Goal: Information Seeking & Learning: Learn about a topic

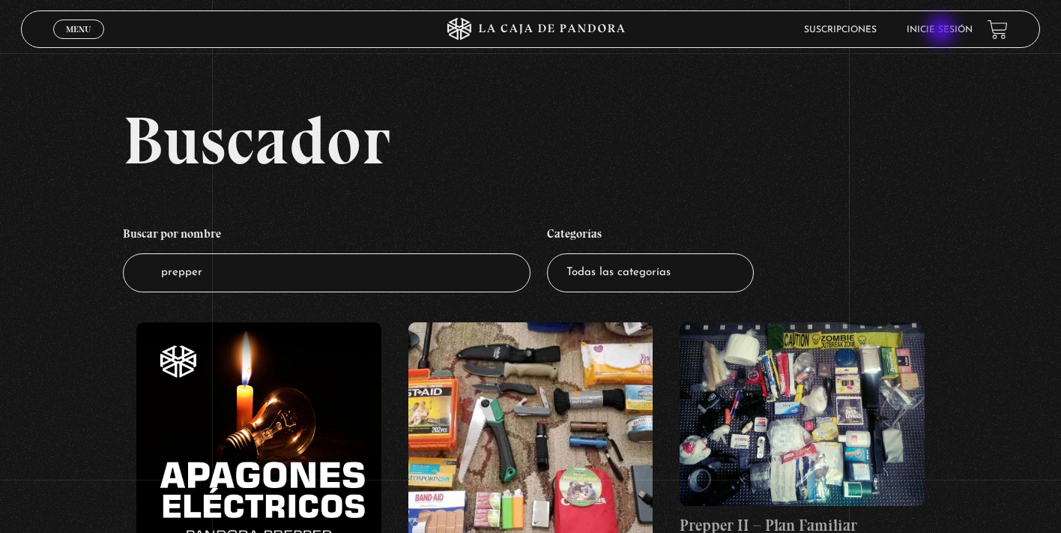
click at [943, 31] on link "Inicie sesión" at bounding box center [940, 29] width 66 height 9
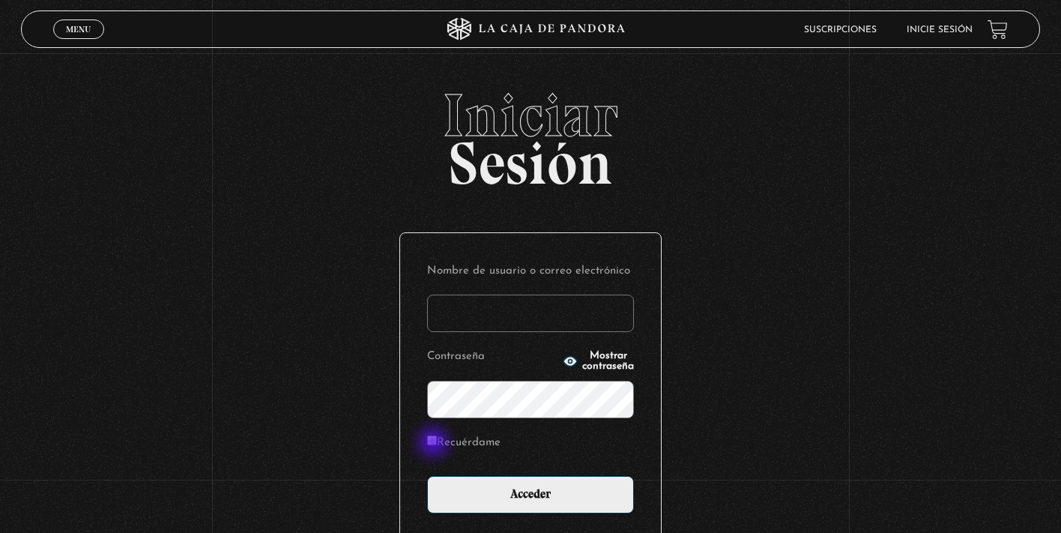
click at [431, 441] on input "Recuérdame" at bounding box center [432, 440] width 10 height 10
checkbox input "true"
click at [508, 318] on input "Nombre de usuario o correo electrónico" at bounding box center [530, 312] width 207 height 37
type input "KarlaT"
click at [531, 492] on input "Acceder" at bounding box center [530, 494] width 207 height 37
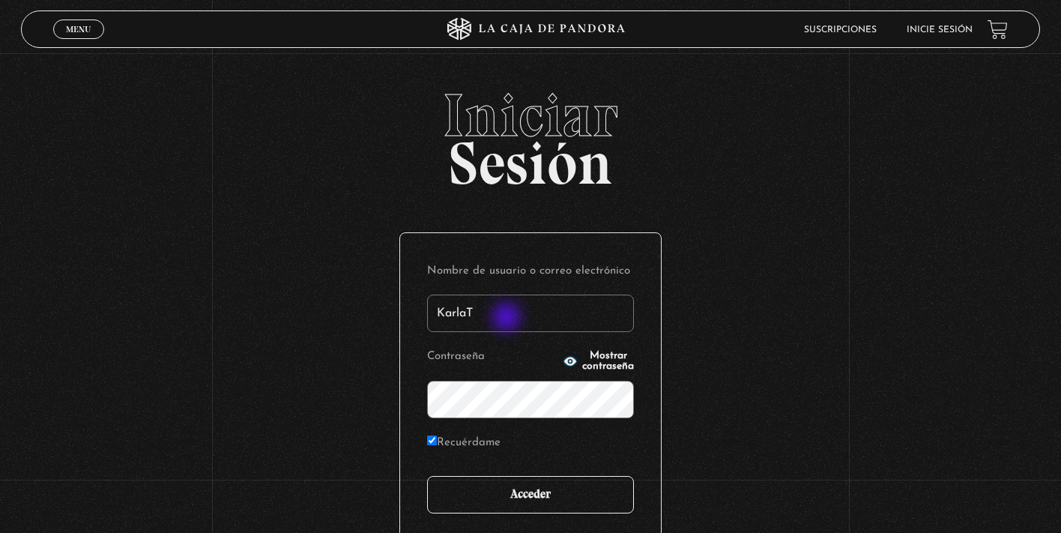
click at [512, 492] on input "Acceder" at bounding box center [530, 494] width 207 height 37
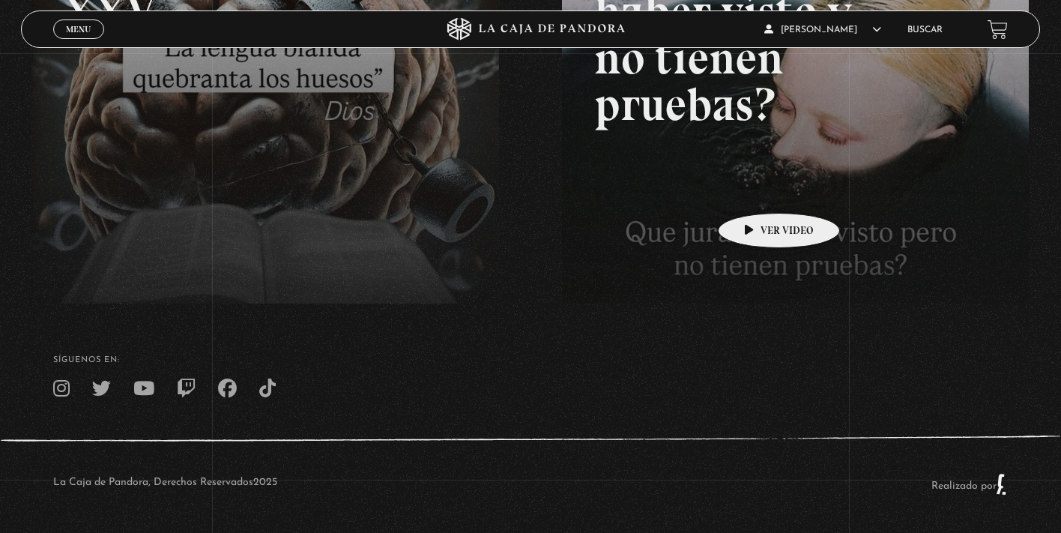
scroll to position [360, 0]
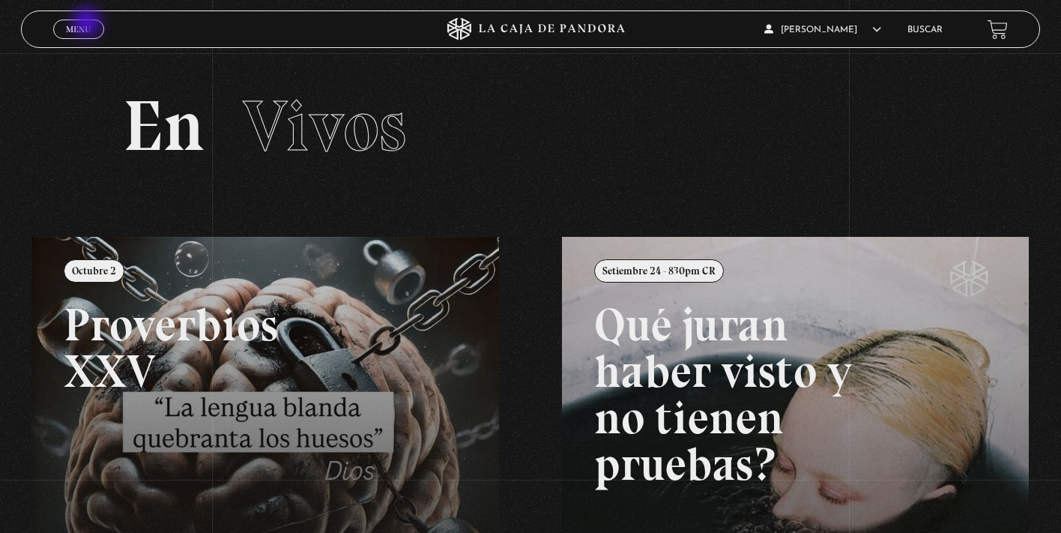
click at [88, 25] on span "Menu" at bounding box center [78, 29] width 25 height 9
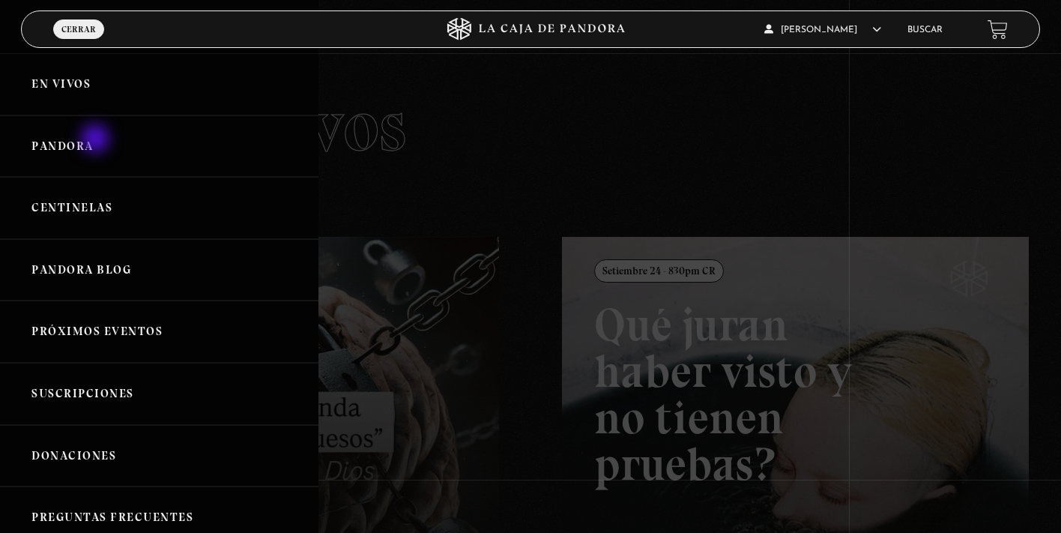
click at [97, 140] on link "Pandora" at bounding box center [159, 146] width 318 height 62
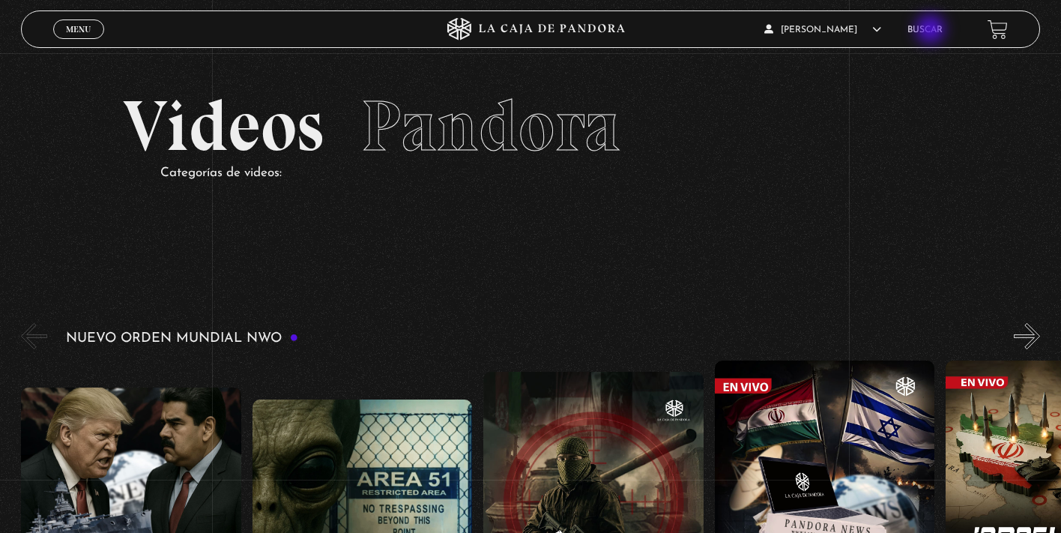
click at [932, 31] on link "Buscar" at bounding box center [924, 29] width 35 height 9
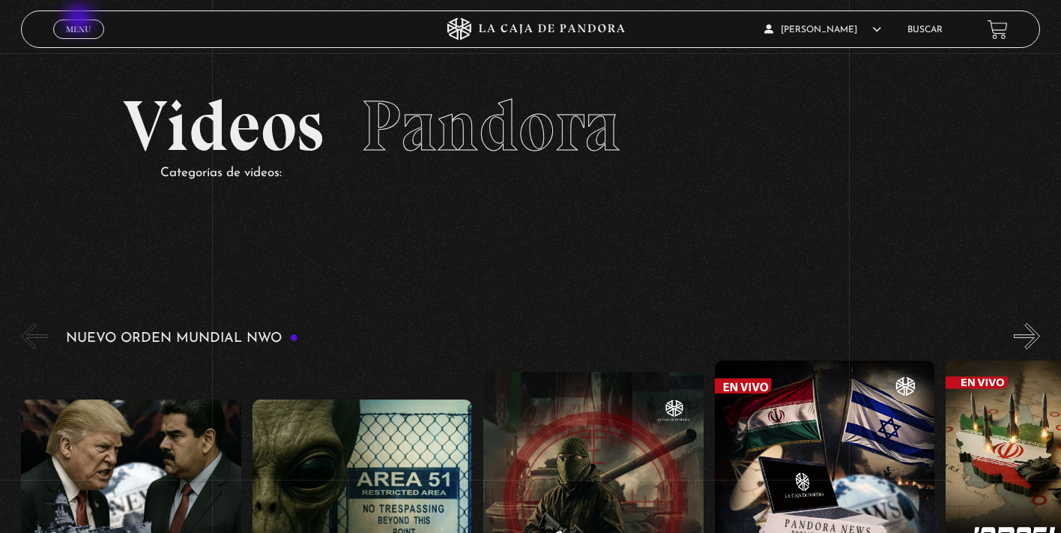
click at [80, 20] on link "Menu Cerrar" at bounding box center [78, 28] width 51 height 19
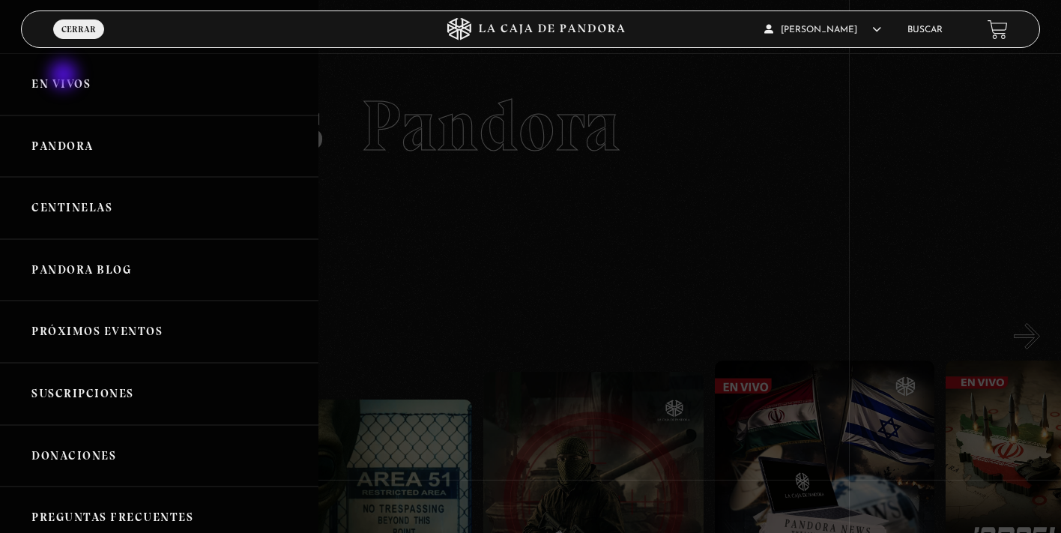
click at [64, 76] on link "En vivos" at bounding box center [159, 84] width 318 height 62
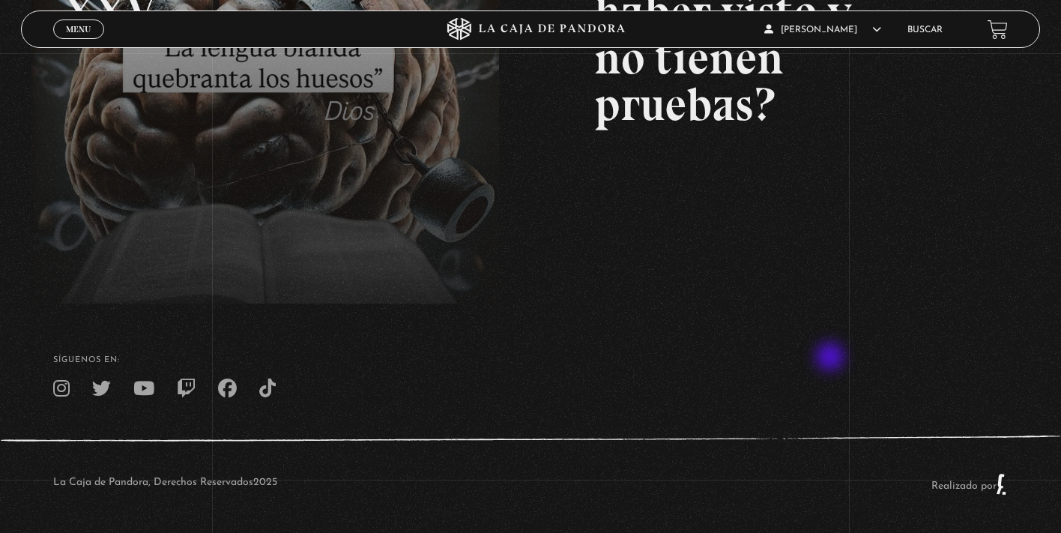
scroll to position [360, 0]
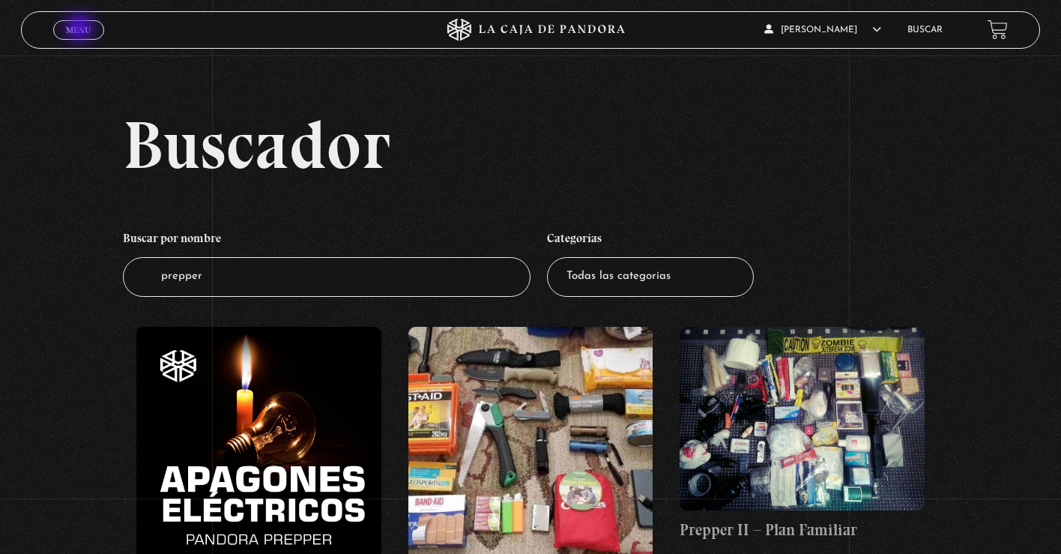
click at [81, 29] on span "Menu" at bounding box center [78, 29] width 25 height 9
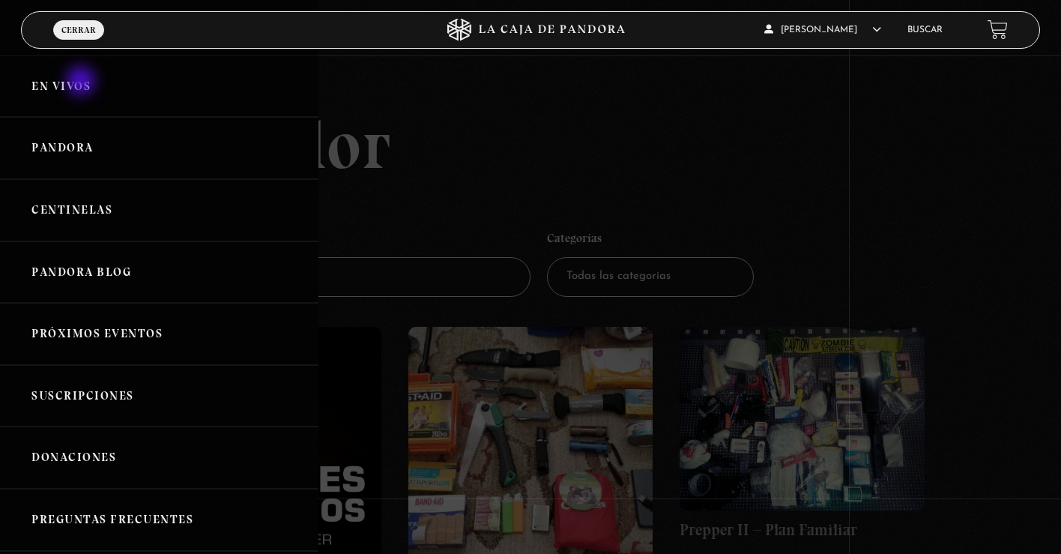
click at [82, 82] on link "En vivos" at bounding box center [159, 86] width 318 height 62
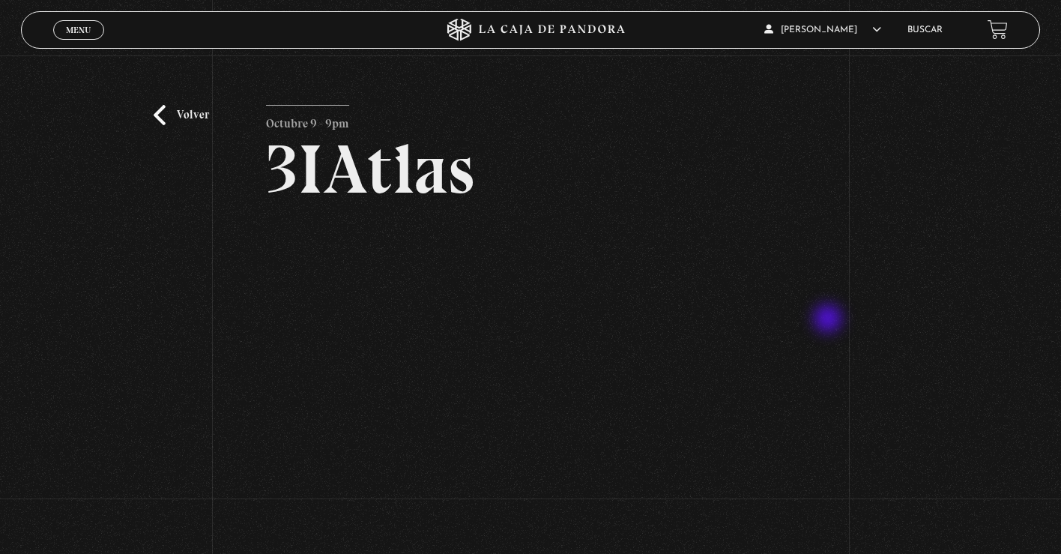
scroll to position [4, 0]
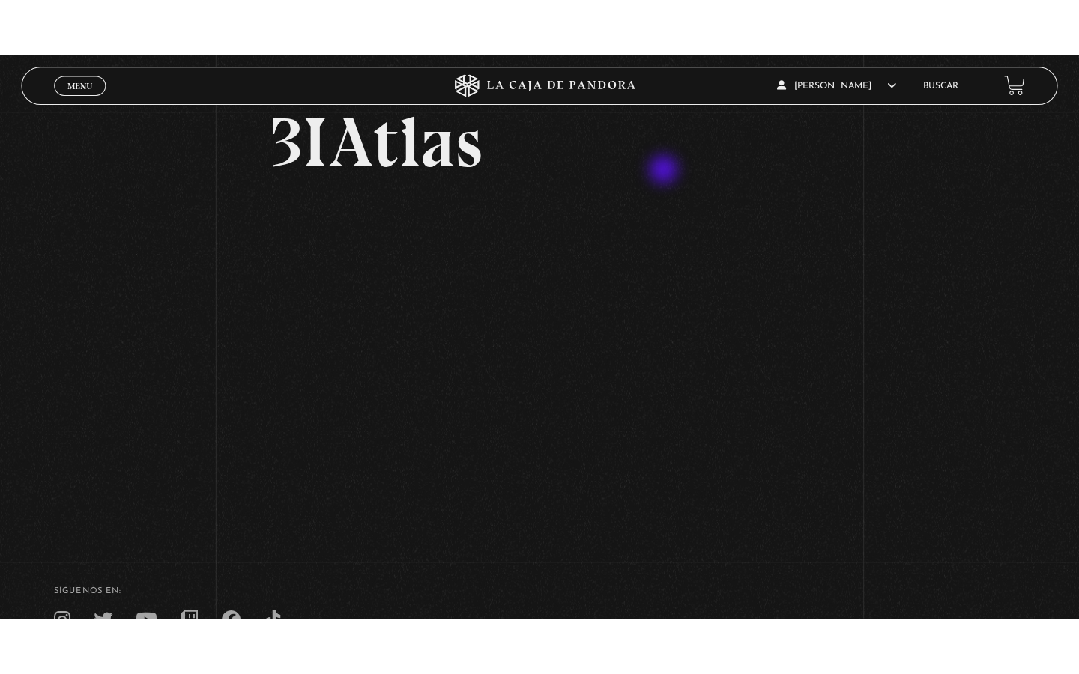
scroll to position [88, 0]
